Goal: Task Accomplishment & Management: Use online tool/utility

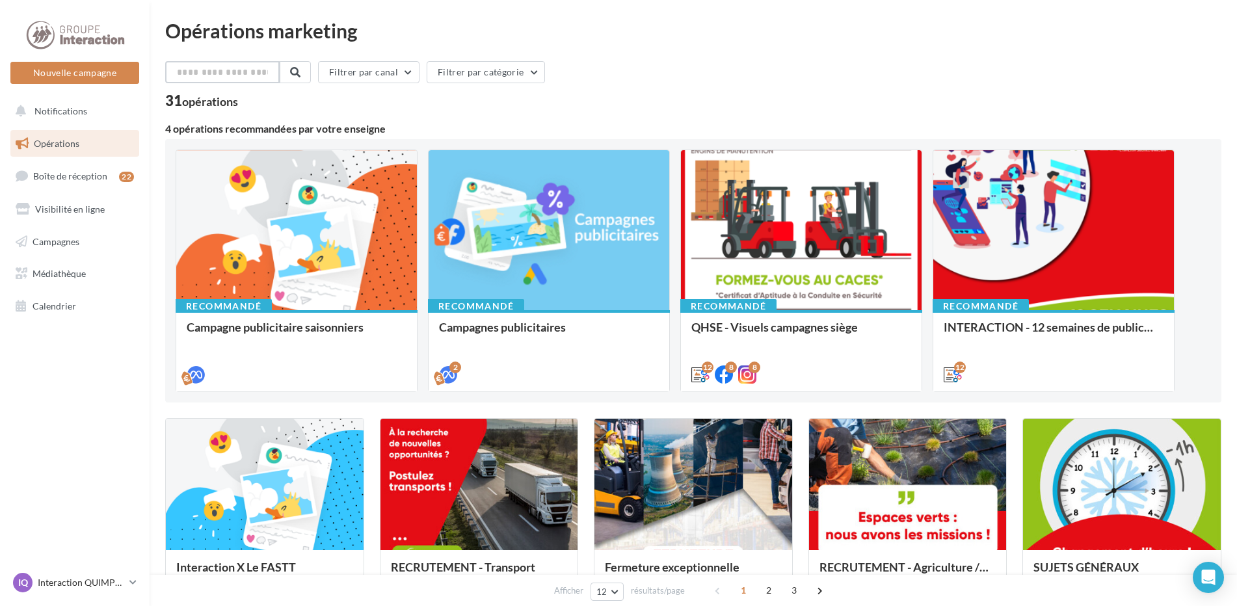
click at [202, 78] on input "text" at bounding box center [222, 72] width 114 height 22
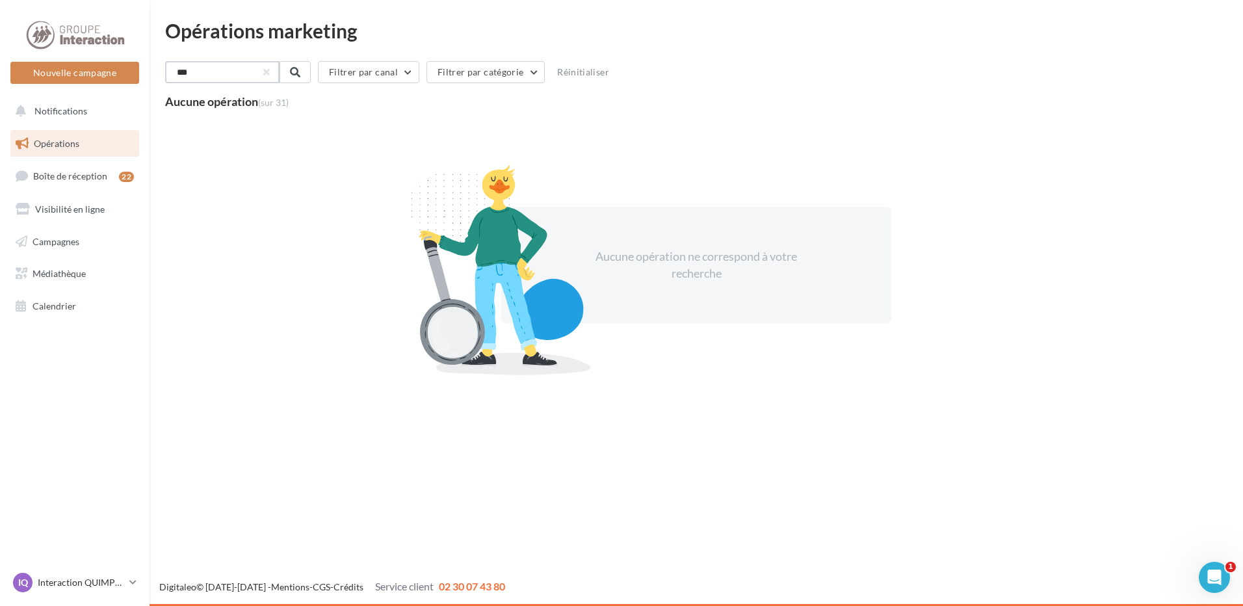
click at [202, 78] on input "***" at bounding box center [222, 72] width 114 height 22
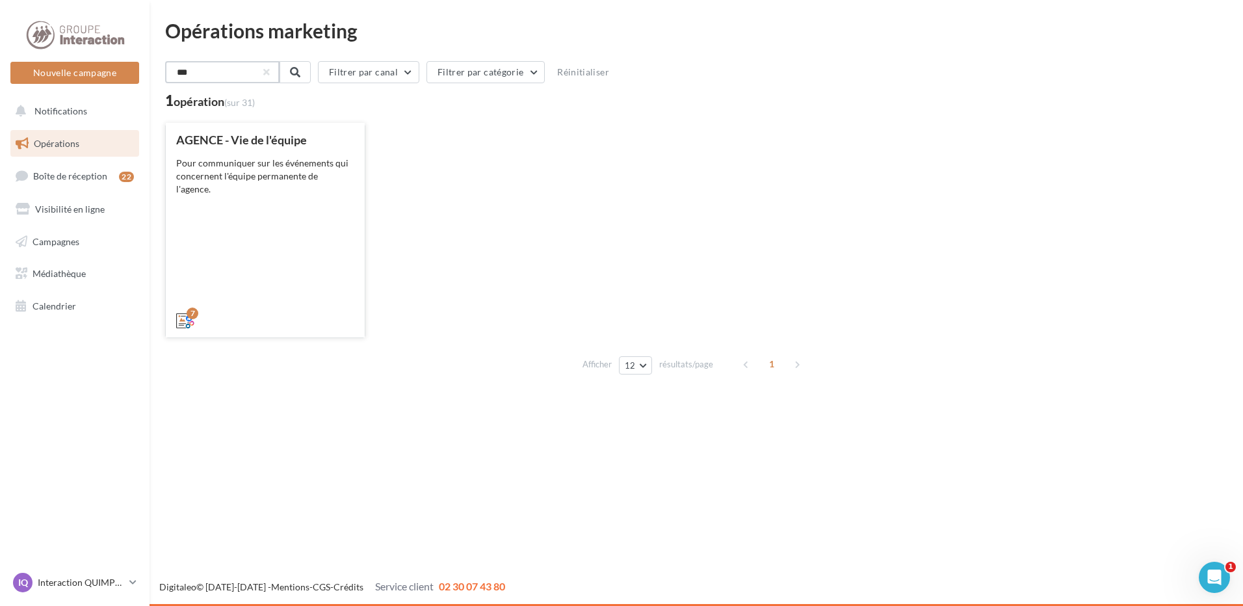
type input "***"
click at [236, 198] on div "AGENCE - Vie de l'équipe Pour communiquer sur les événements qui concernent l'é…" at bounding box center [265, 229] width 178 height 192
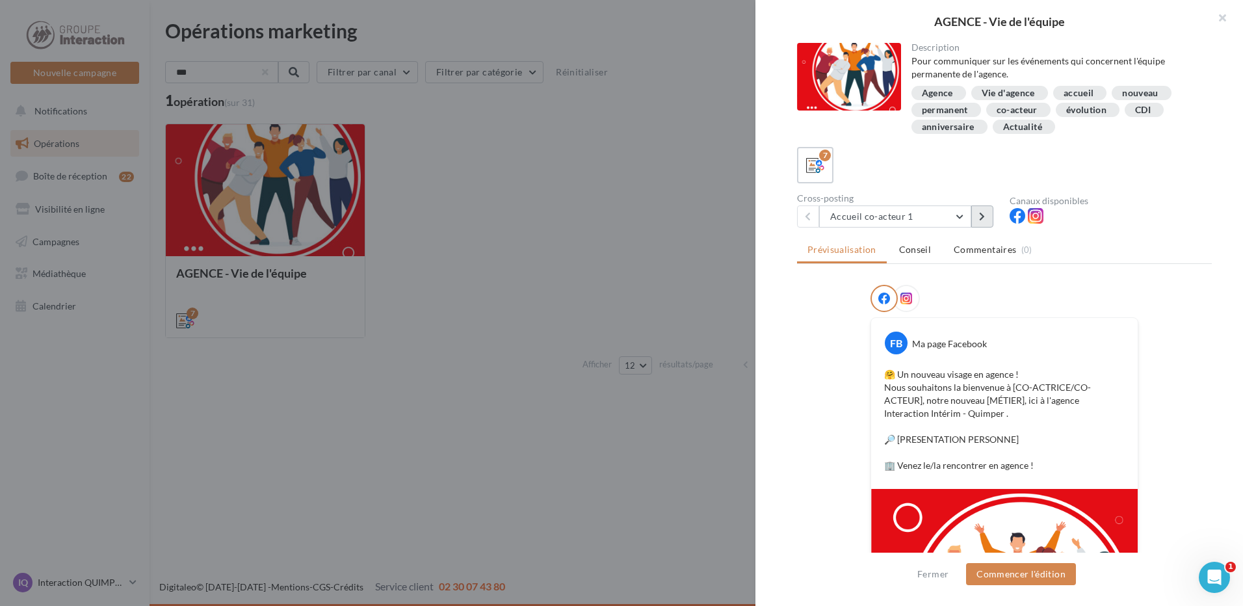
click at [985, 215] on icon at bounding box center [982, 216] width 6 height 9
click at [981, 215] on icon at bounding box center [982, 216] width 6 height 9
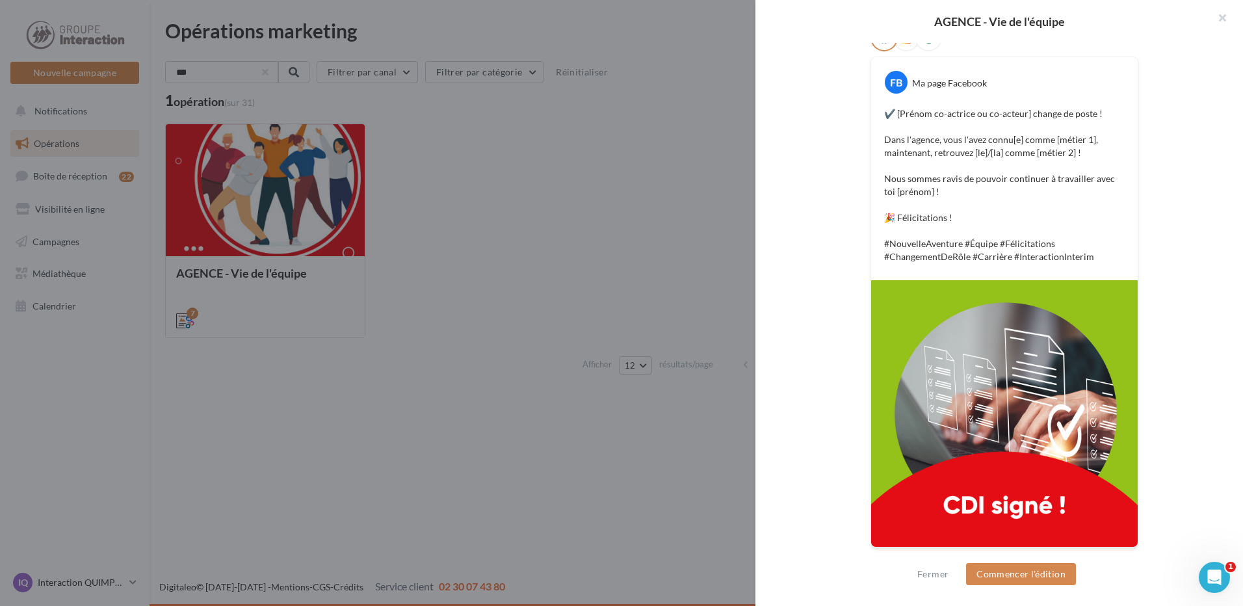
scroll to position [1, 0]
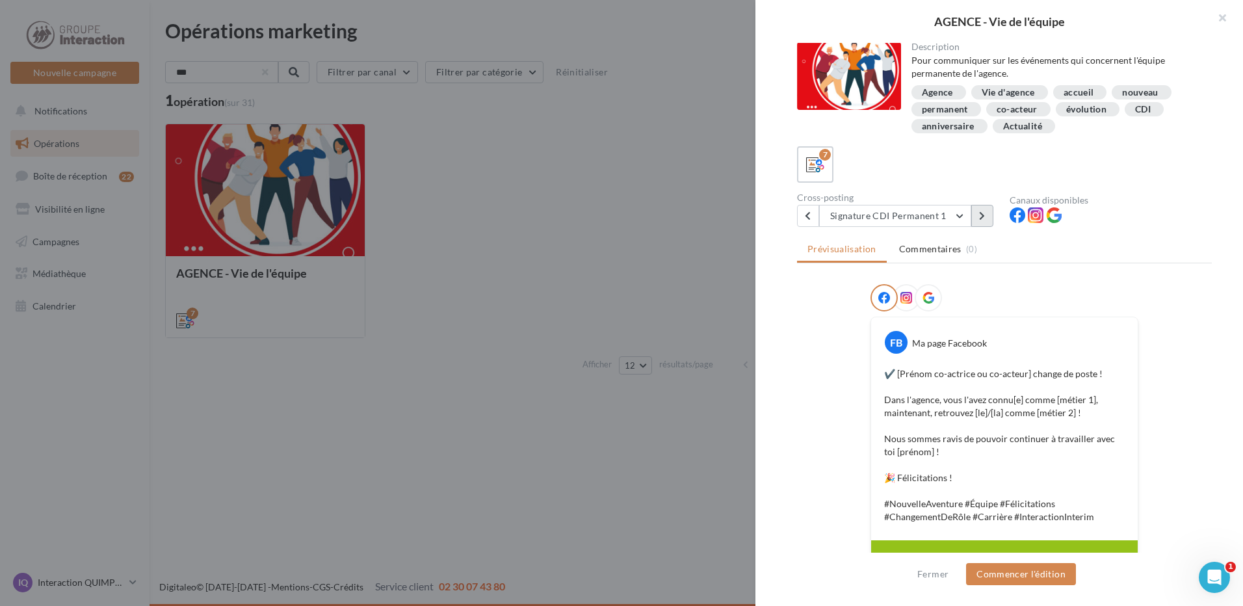
click at [982, 221] on button at bounding box center [982, 216] width 22 height 22
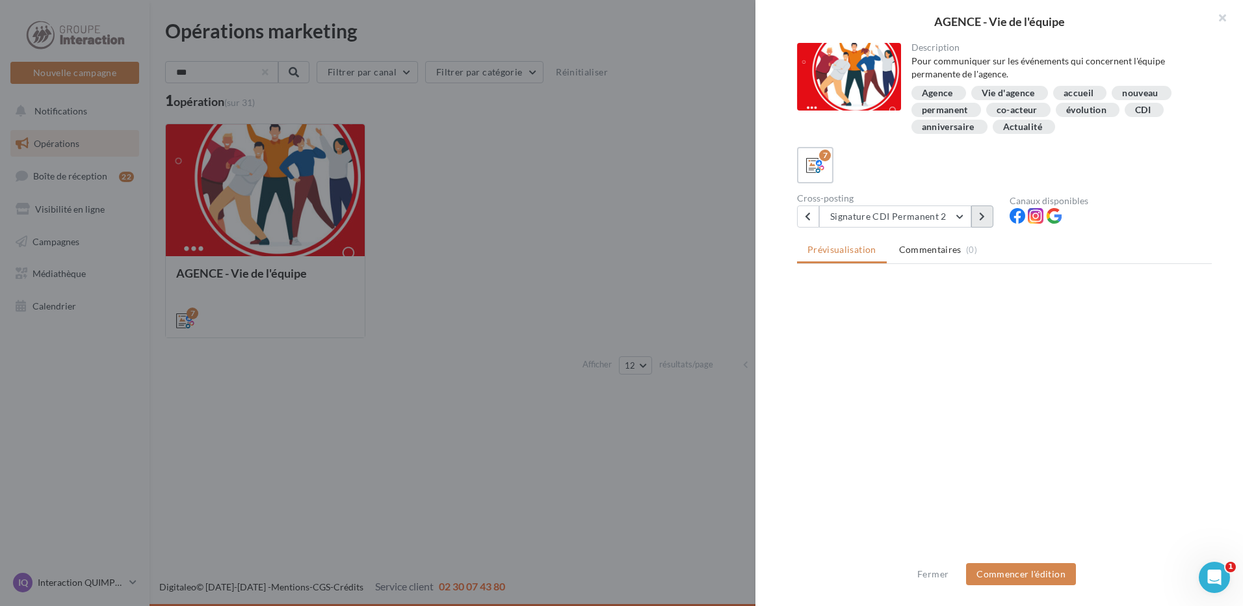
scroll to position [0, 0]
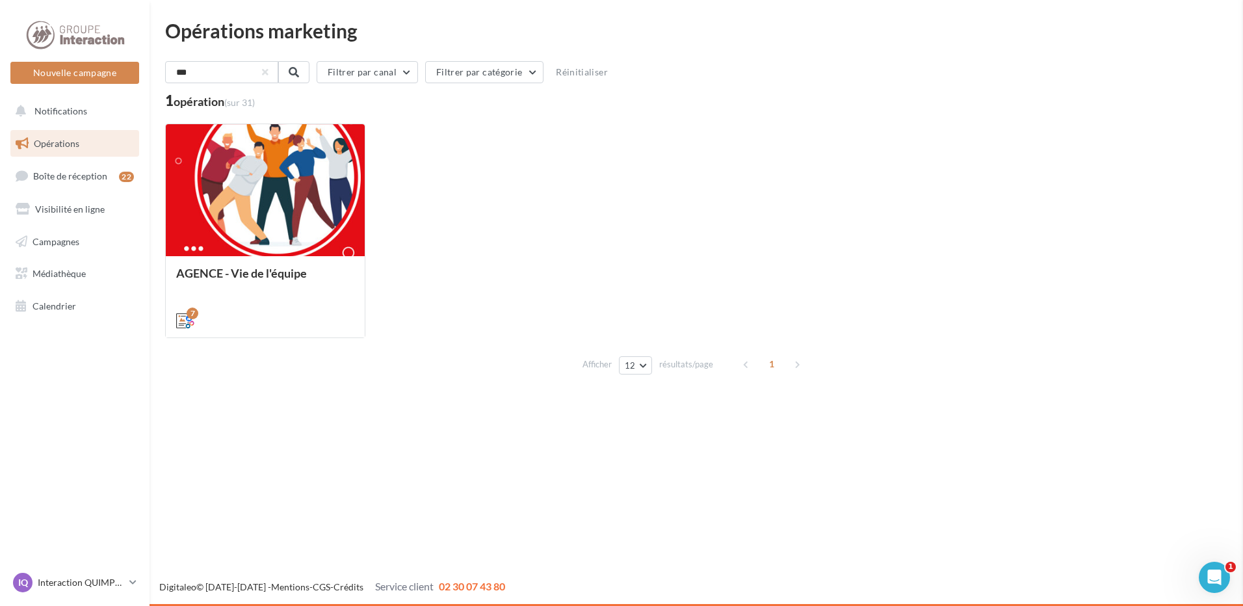
click at [422, 168] on div "AGENCE - Vie de l'équipe Pour communiquer sur les événements qui concernent l'é…" at bounding box center [696, 231] width 1062 height 215
click at [573, 227] on div "AGENCE - Vie de l'équipe Pour communiquer sur les événements qui concernent l'é…" at bounding box center [696, 231] width 1062 height 215
click at [662, 150] on div "AGENCE - Vie de l'équipe Pour communiquer sur les événements qui concernent l'é…" at bounding box center [696, 231] width 1062 height 215
